Goal: Browse casually

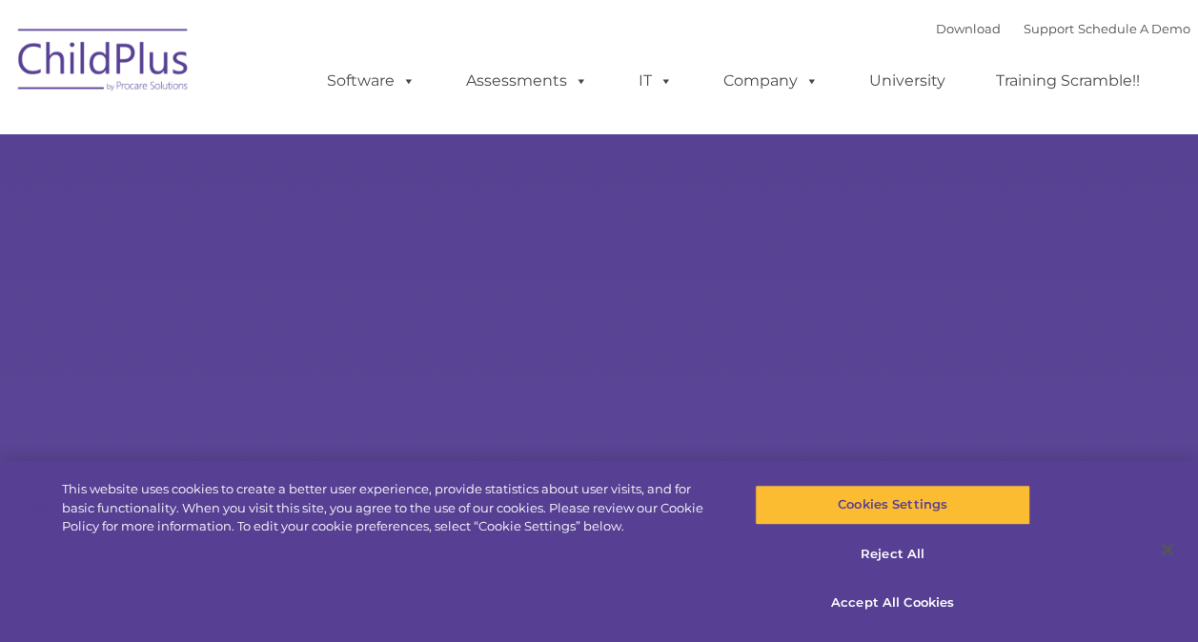
select select "MEDIUM"
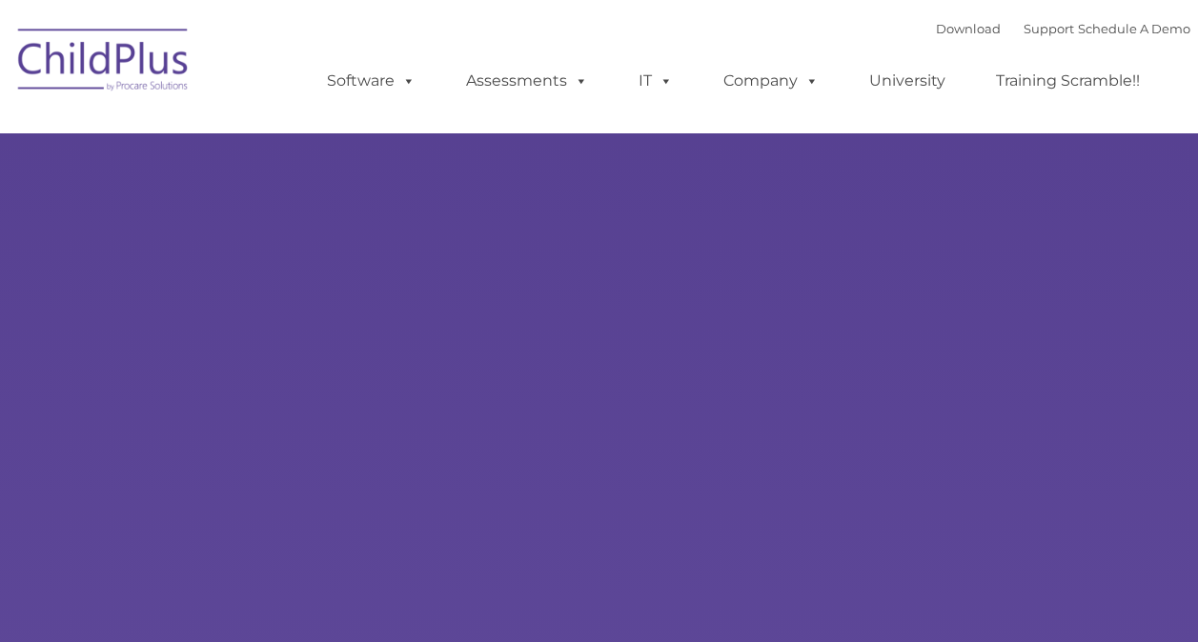
type input ""
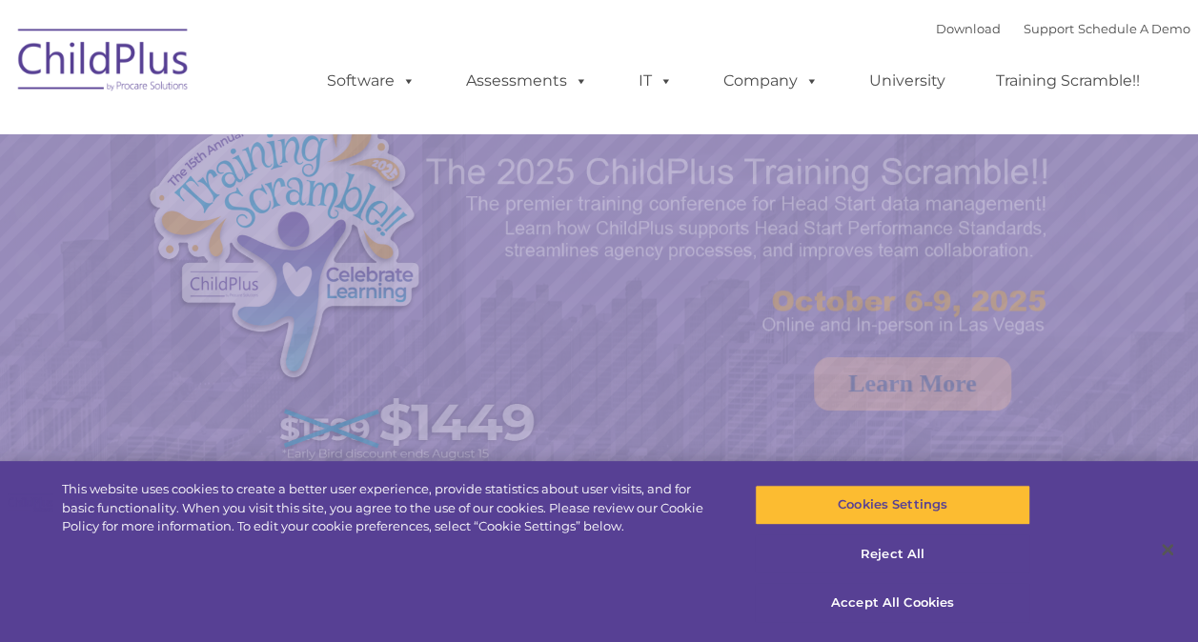
select select "MEDIUM"
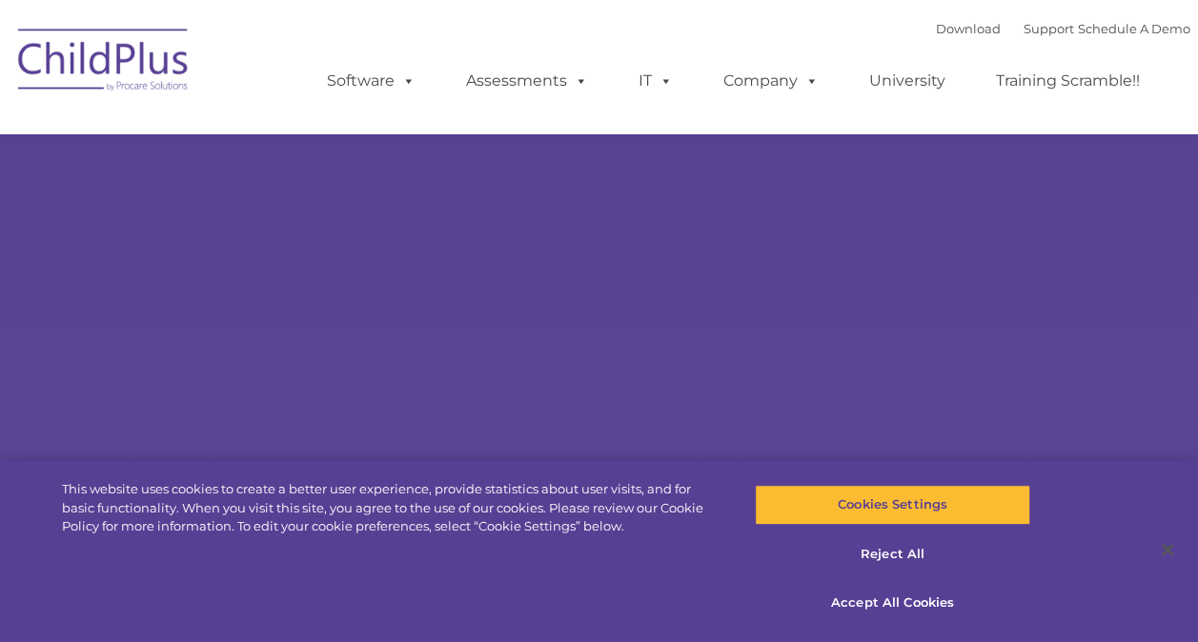
select select "MEDIUM"
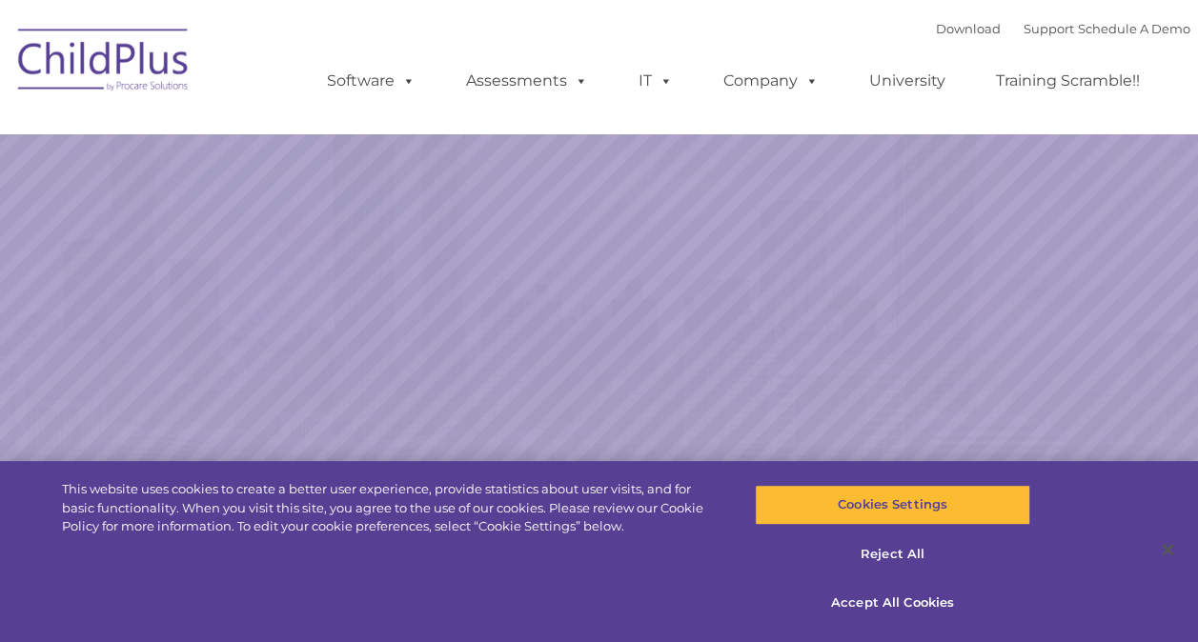
select select "MEDIUM"
